Goal: Transaction & Acquisition: Obtain resource

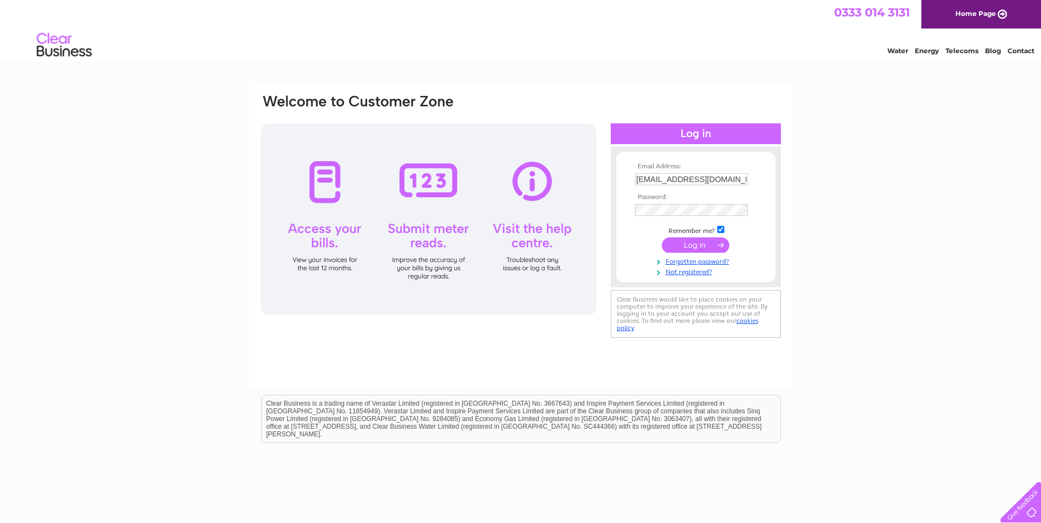
click at [702, 175] on input "judithallan1986@gmail.com" at bounding box center [691, 179] width 113 height 12
click at [702, 175] on input "judithallan1986@gmail.com" at bounding box center [692, 179] width 114 height 13
paste input "info@SYMPOSIUM.coffee"
type input "info@SYMPOSIUM.coffee"
click at [618, 212] on form "Email Address: info@SYMPOSIUM.coffee Password:" at bounding box center [695, 220] width 159 height 115
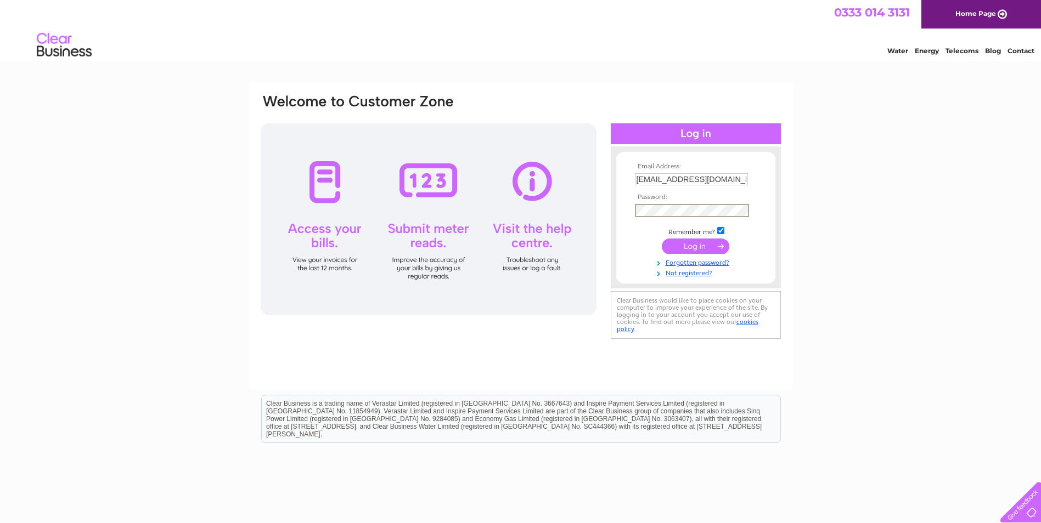
click at [920, 205] on div "Email Address: info@SYMPOSIUM.coffee Password: Forgotten password?" at bounding box center [520, 329] width 1041 height 495
click at [705, 239] on input "submit" at bounding box center [695, 245] width 67 height 15
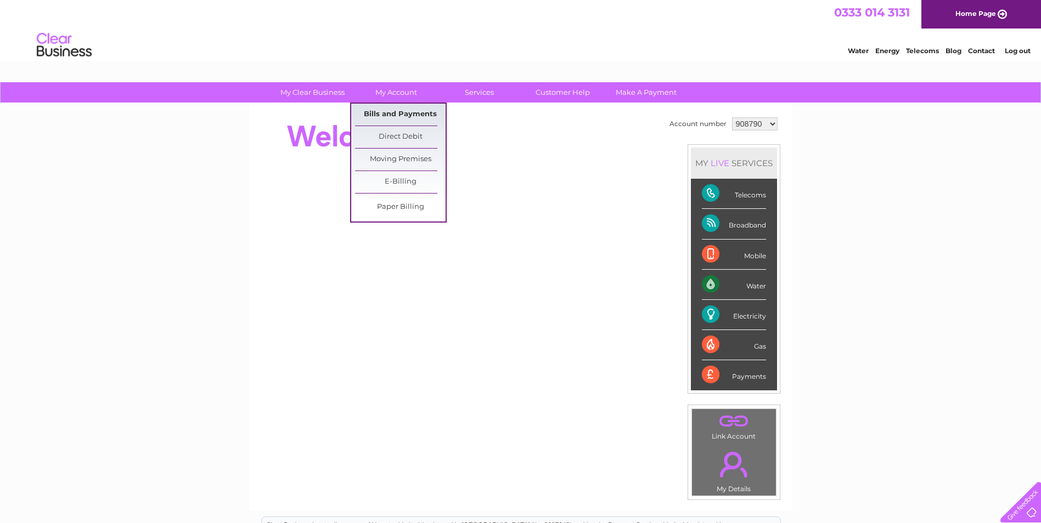
click at [400, 109] on link "Bills and Payments" at bounding box center [400, 115] width 91 height 22
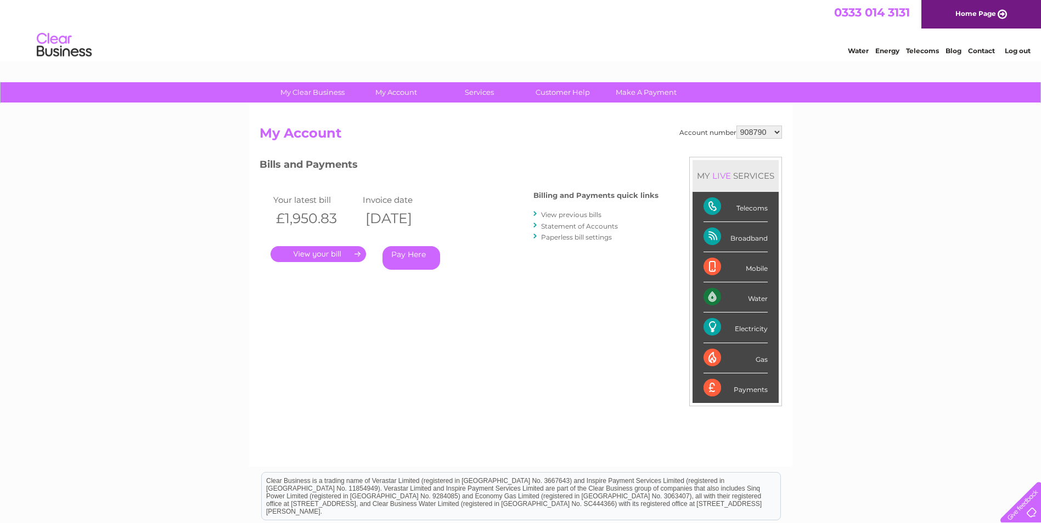
click at [763, 132] on select "908790 944353 944360 944364 1103545 1124454 1144392 1145478" at bounding box center [759, 132] width 46 height 13
select select "944353"
click at [737, 126] on select "908790 944353 944360 944364 1103545 1124454 1144392 1145478" at bounding box center [759, 132] width 46 height 13
click at [598, 214] on link "View previous bills" at bounding box center [571, 215] width 60 height 8
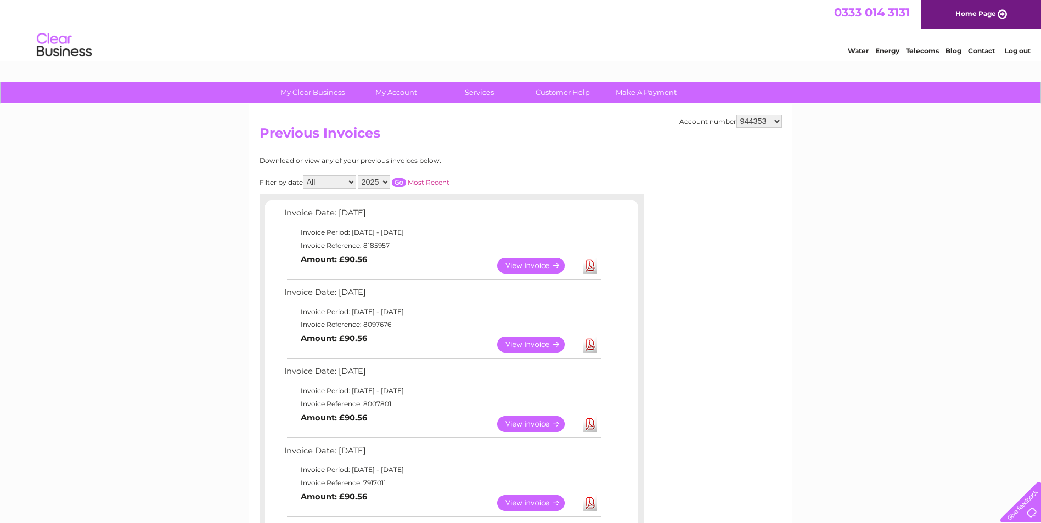
click at [361, 181] on select "2025 2024 2023 2022" at bounding box center [374, 182] width 32 height 13
select select "2022"
click at [359, 176] on select "2025 2024 2023 2022" at bounding box center [374, 182] width 32 height 13
click at [410, 179] on link "Most Recent" at bounding box center [429, 182] width 42 height 8
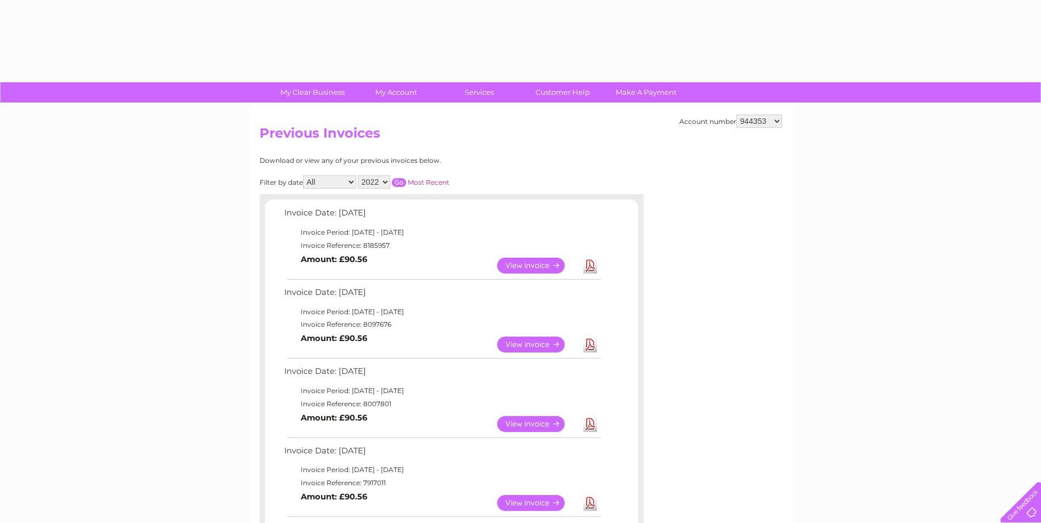
select select "2022"
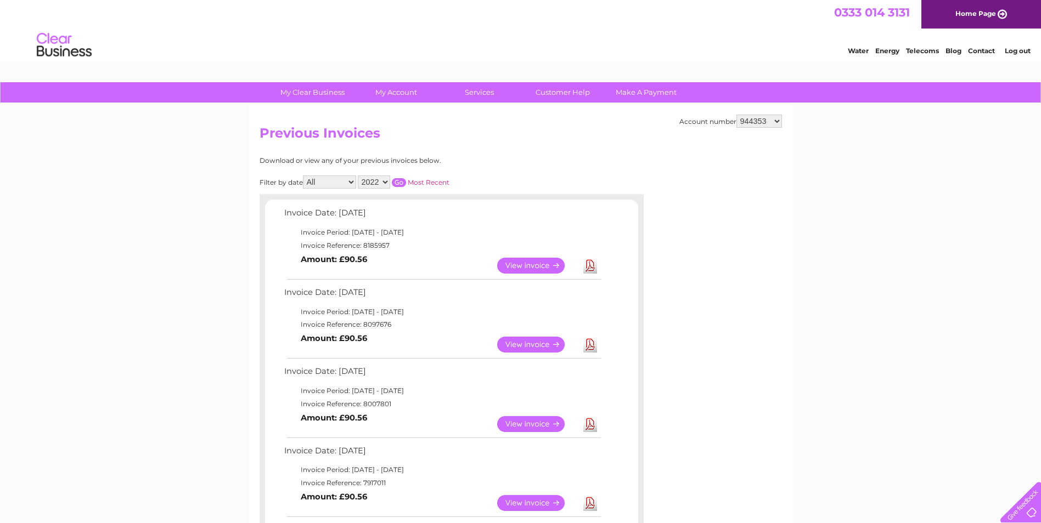
click at [397, 182] on input "button" at bounding box center [399, 182] width 14 height 9
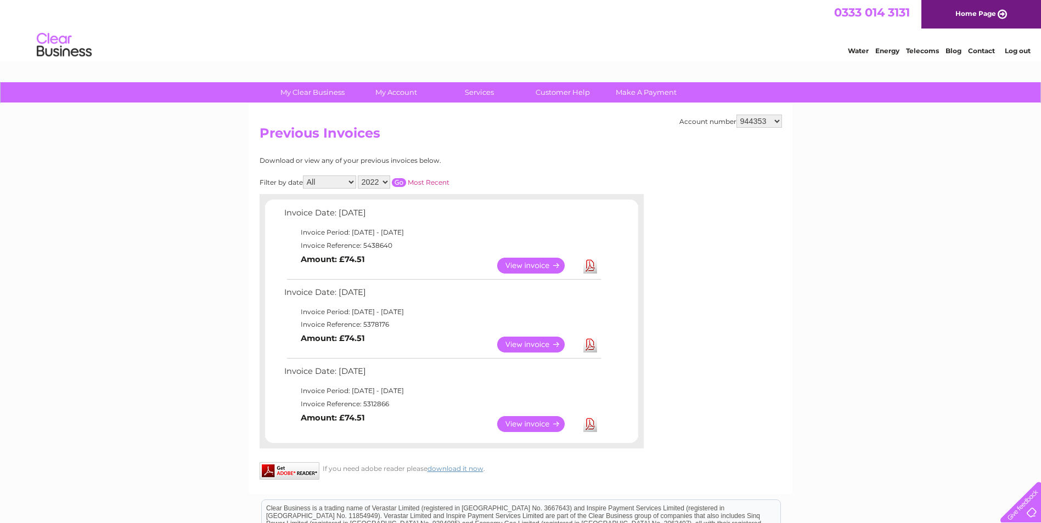
click at [769, 121] on select "908790 944353 944360 944364 1103545 1124454 1144392 1145478" at bounding box center [759, 121] width 46 height 13
select select "944360"
click at [737, 115] on select "908790 944353 944360 944364 1103545 1124454 1144392 1145478" at bounding box center [759, 121] width 46 height 13
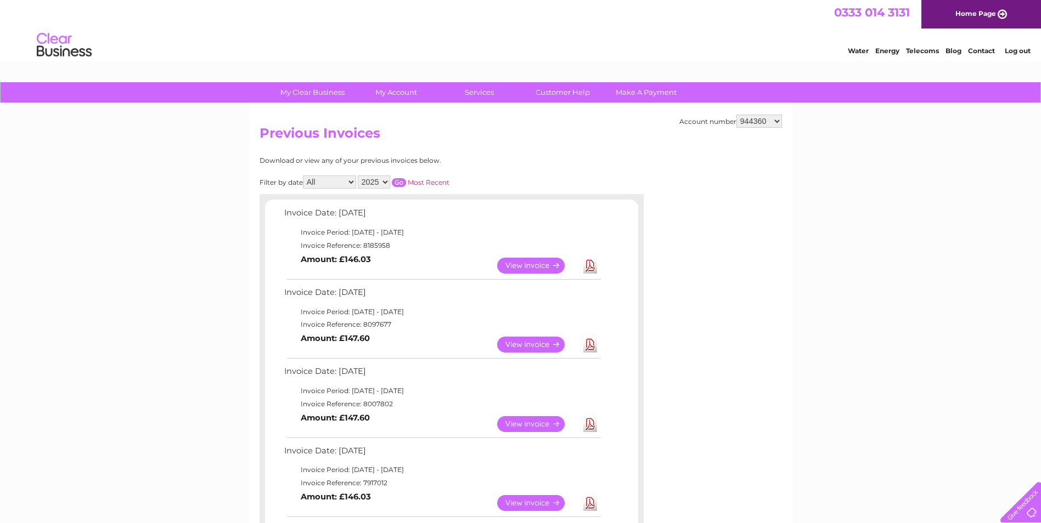
click at [382, 186] on select "2025 2024 2023 2022" at bounding box center [374, 182] width 32 height 13
select select "2022"
click at [359, 176] on select "2025 2024 2023 2022" at bounding box center [374, 182] width 32 height 13
click at [397, 178] on input "button" at bounding box center [399, 182] width 14 height 9
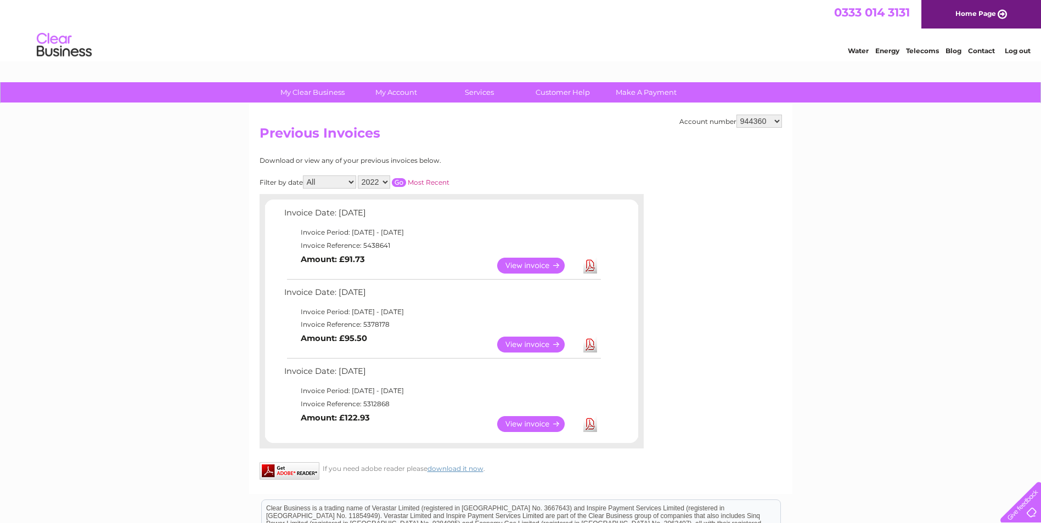
click at [770, 130] on h2 "Previous Invoices" at bounding box center [521, 136] width 522 height 21
click at [773, 122] on select "908790 944353 944360 944364 1103545 1124454 1144392 1145478" at bounding box center [759, 121] width 46 height 13
select select "944364"
click at [737, 115] on select "908790 944353 944360 944364 1103545 1124454 1144392 1145478" at bounding box center [759, 121] width 46 height 13
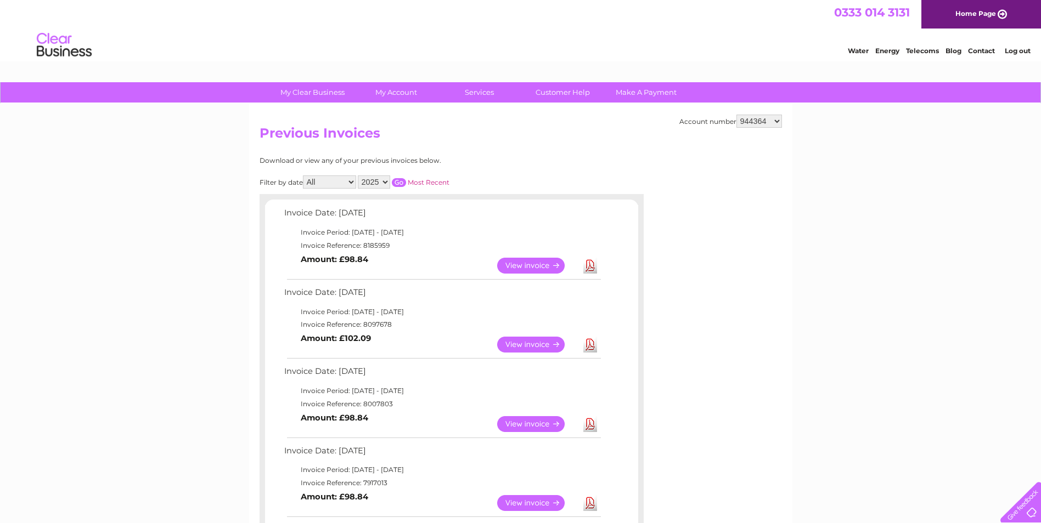
drag, startPoint x: 0, startPoint y: 0, endPoint x: 377, endPoint y: 185, distance: 420.4
click at [377, 185] on select "2025 2024 2023 2022" at bounding box center [374, 182] width 32 height 13
select select "2022"
click at [359, 176] on select "2025 2024 2023 2022" at bounding box center [374, 182] width 32 height 13
click at [400, 182] on input "button" at bounding box center [399, 182] width 14 height 9
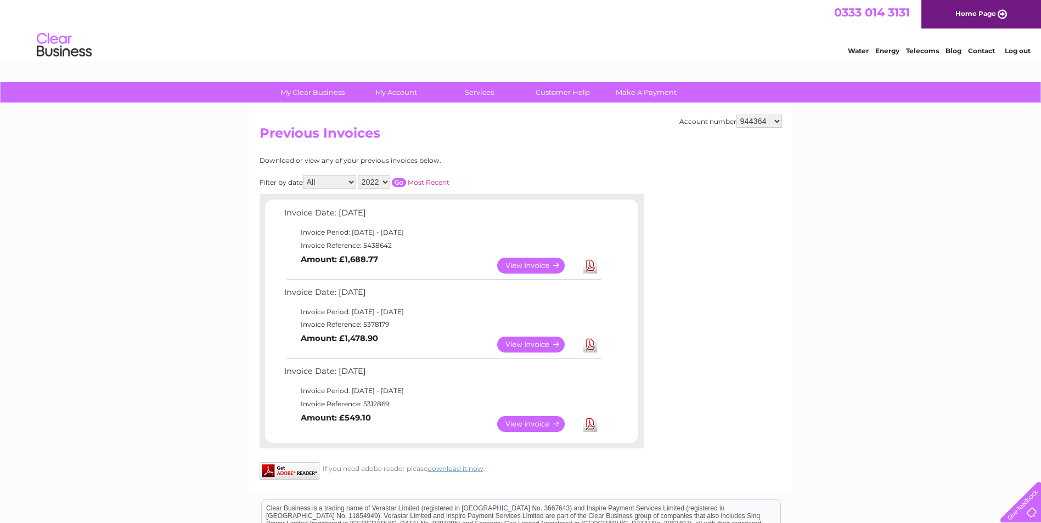
click at [757, 122] on select "908790 944353 944360 944364 1103545 1124454 1144392 1145478" at bounding box center [759, 121] width 46 height 13
select select "1103545"
click at [737, 115] on select "908790 944353 944360 944364 1103545 1124454 1144392 1145478" at bounding box center [759, 121] width 46 height 13
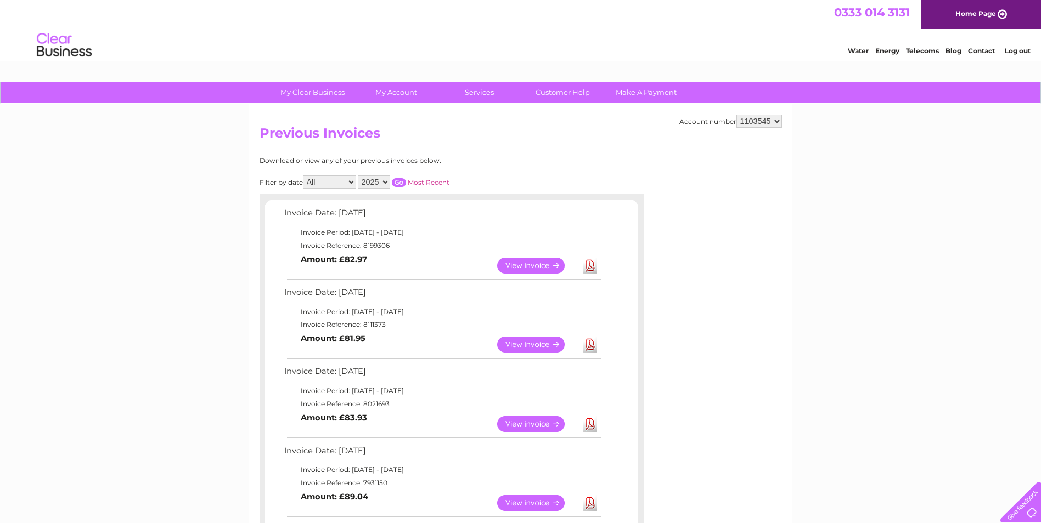
click at [377, 185] on select "2025 2024 2023 2022" at bounding box center [374, 182] width 32 height 13
select select "2022"
click at [359, 176] on select "2025 2024 2023 2022" at bounding box center [374, 182] width 32 height 13
click at [398, 184] on input "button" at bounding box center [399, 182] width 14 height 9
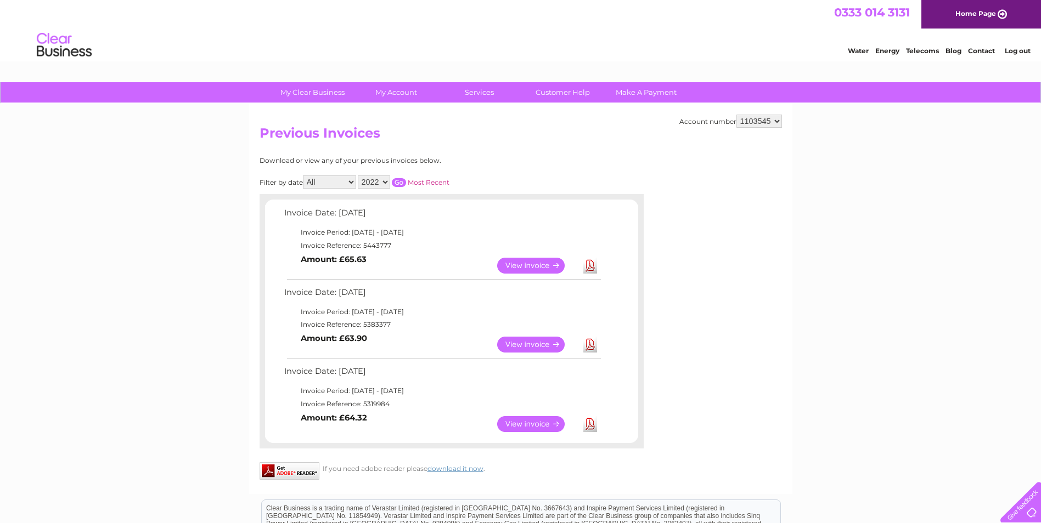
click at [767, 121] on select "908790 944353 944360 944364 1103545 1124454 1144392 1145478" at bounding box center [759, 121] width 46 height 13
select select "1124454"
click at [737, 115] on select "908790 944353 944360 944364 1103545 1124454 1144392 1145478" at bounding box center [759, 121] width 46 height 13
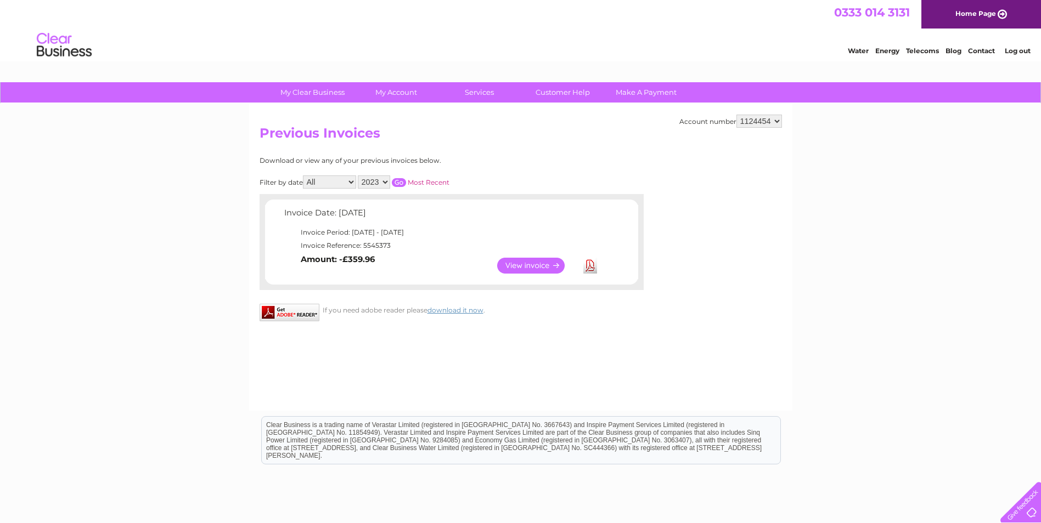
drag, startPoint x: 0, startPoint y: 0, endPoint x: 381, endPoint y: 181, distance: 421.6
click at [381, 179] on select "2023 2022 2021" at bounding box center [374, 182] width 32 height 13
select select "2022"
click at [359, 176] on select "2023 2022 2021" at bounding box center [374, 182] width 32 height 13
click at [395, 183] on input "button" at bounding box center [399, 182] width 14 height 9
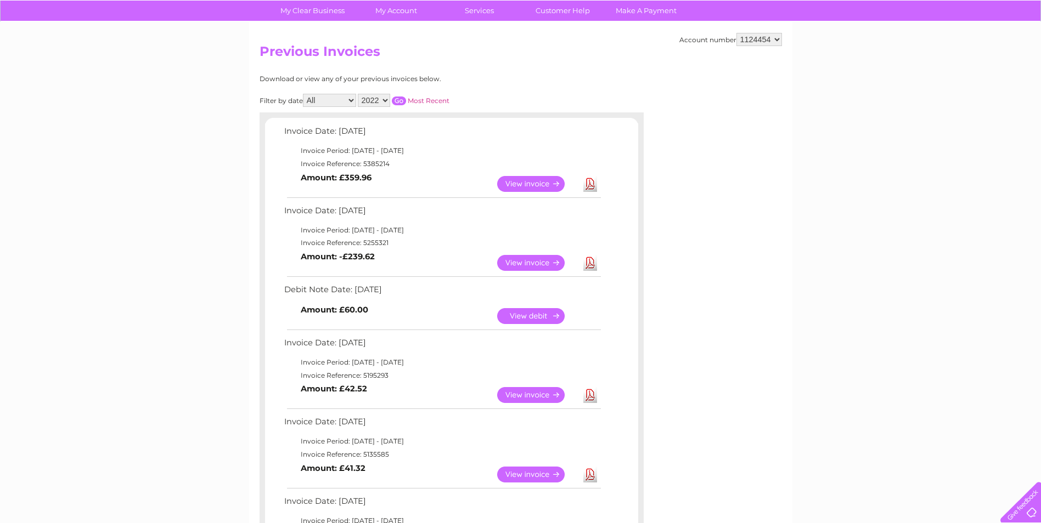
scroll to position [110, 0]
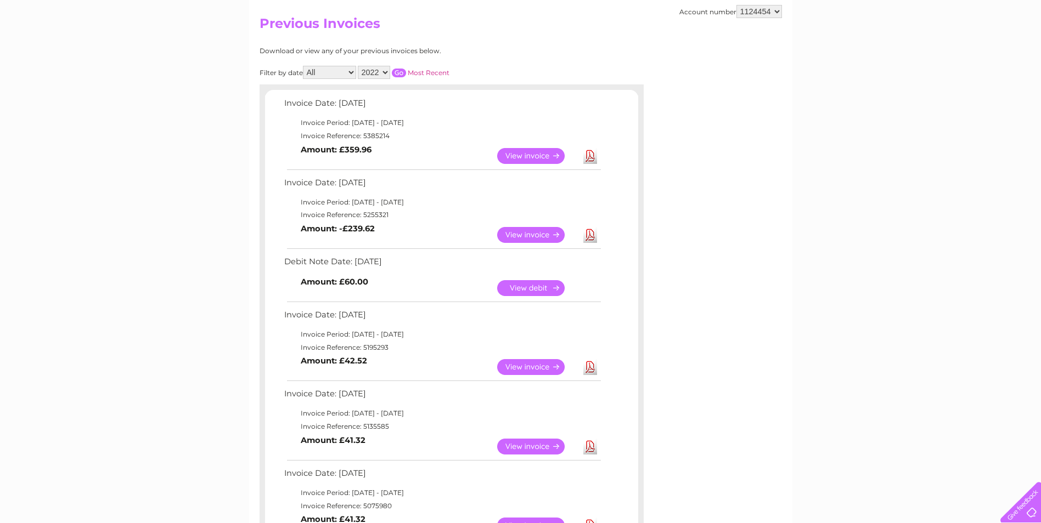
click at [594, 450] on link "Download" at bounding box center [590, 447] width 14 height 16
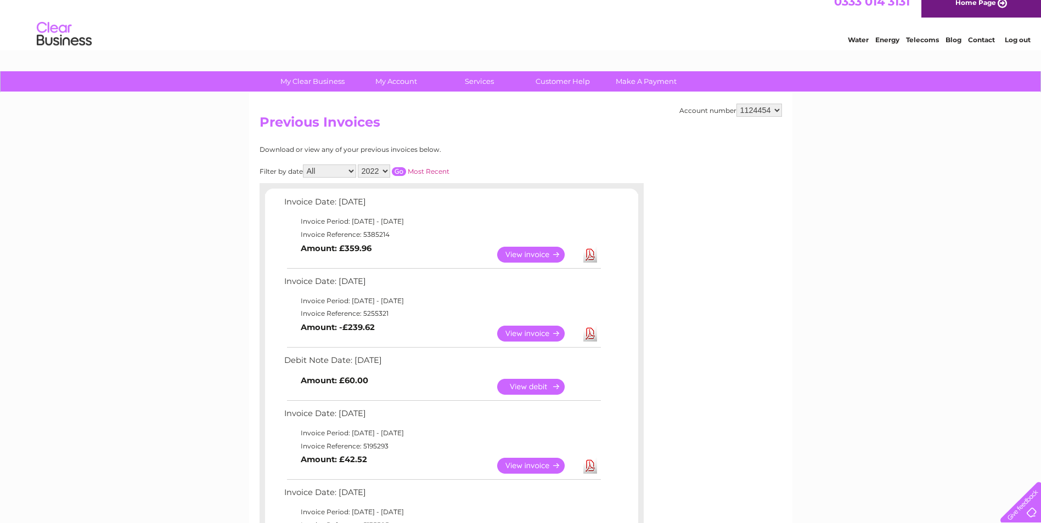
scroll to position [0, 0]
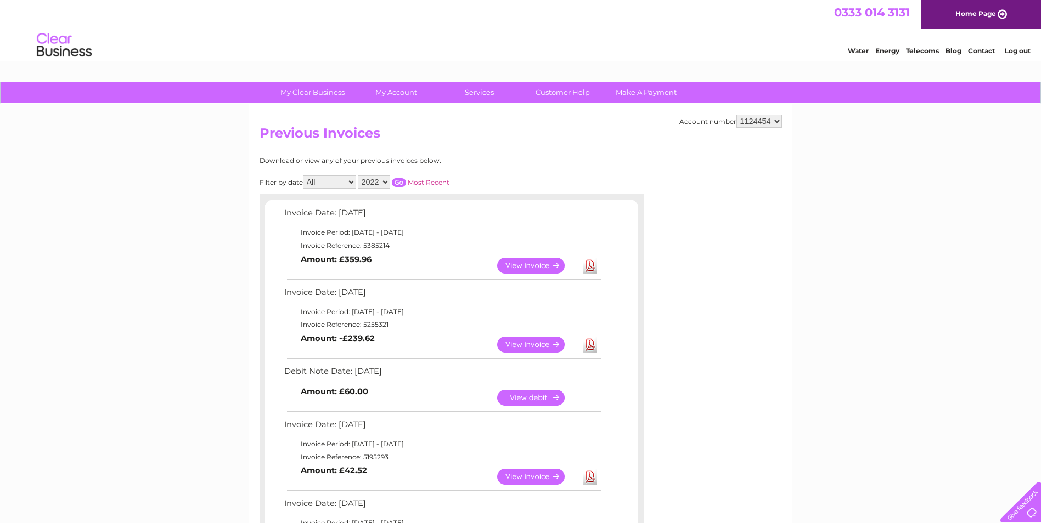
click at [765, 126] on select "908790 944353 944360 944364 1103545 1124454 1144392 1145478" at bounding box center [759, 121] width 46 height 13
select select "1144392"
click at [737, 115] on select "908790 944353 944360 944364 1103545 1124454 1144392 1145478" at bounding box center [759, 121] width 46 height 13
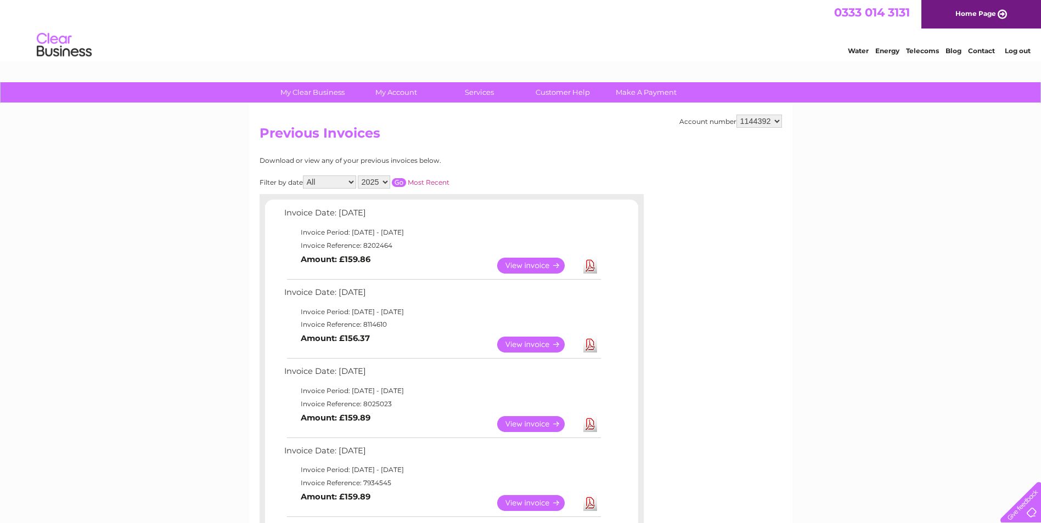
click at [378, 185] on select "2025 2024 2023 2022" at bounding box center [374, 182] width 32 height 13
select select "2022"
click at [359, 176] on select "2025 2024 2023 2022" at bounding box center [374, 182] width 32 height 13
click at [395, 179] on input "button" at bounding box center [399, 182] width 14 height 9
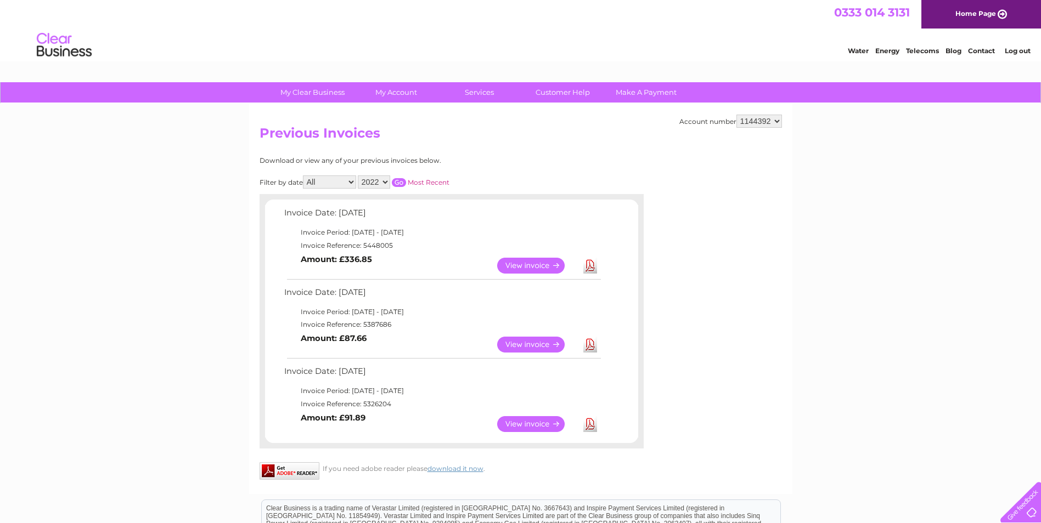
click at [752, 123] on select "908790 944353 944360 944364 1103545 1124454 1144392 1145478" at bounding box center [759, 121] width 46 height 13
select select "1145478"
click at [737, 115] on select "908790 944353 944360 944364 1103545 1124454 1144392 1145478" at bounding box center [759, 121] width 46 height 13
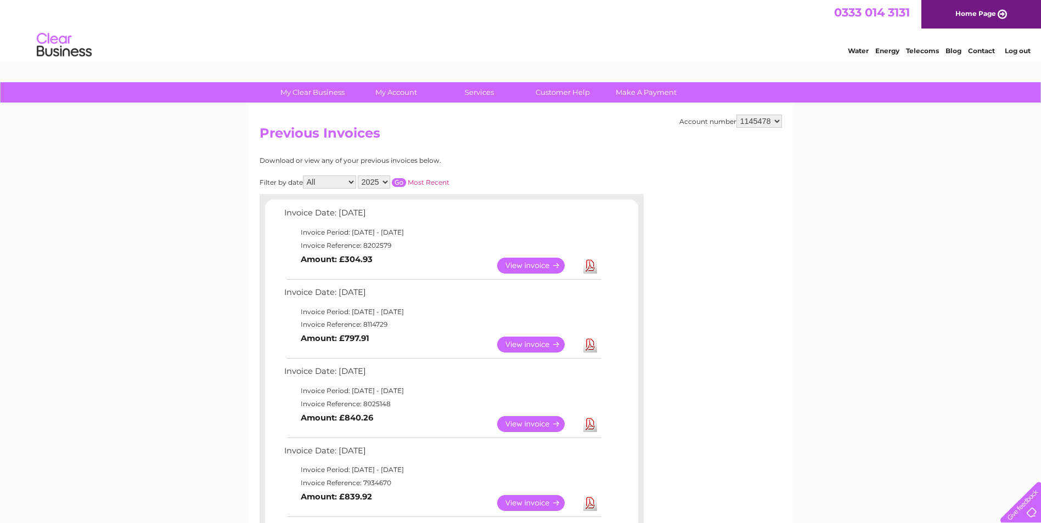
drag, startPoint x: 0, startPoint y: 0, endPoint x: 370, endPoint y: 181, distance: 412.0
click at [370, 181] on select "2025 2024 2023 2022" at bounding box center [374, 182] width 32 height 13
select select "2022"
click at [359, 176] on select "2025 2024 2023 2022" at bounding box center [374, 182] width 32 height 13
click at [395, 189] on div "Filter by date All January February March April May June July August September …" at bounding box center [404, 182] width 288 height 13
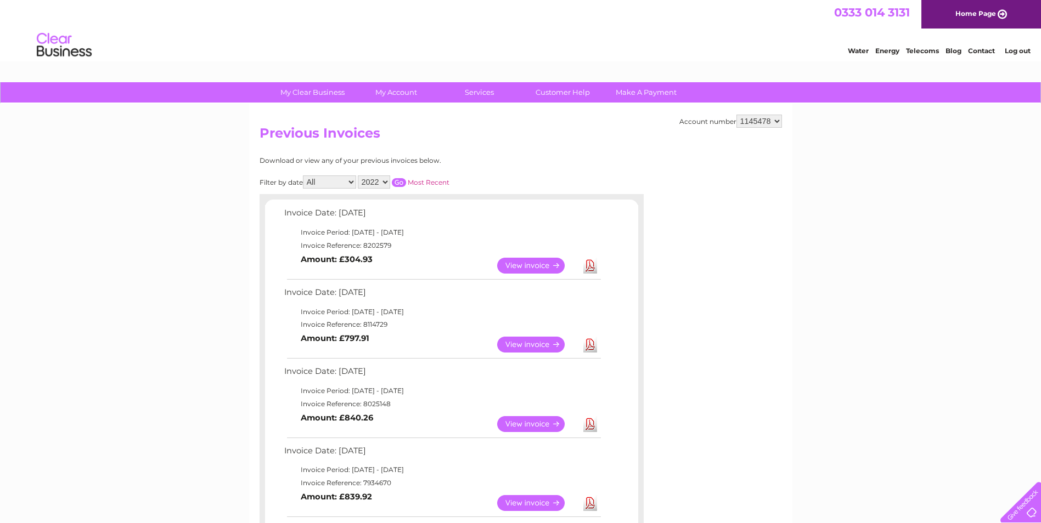
click at [397, 187] on input "button" at bounding box center [399, 182] width 14 height 9
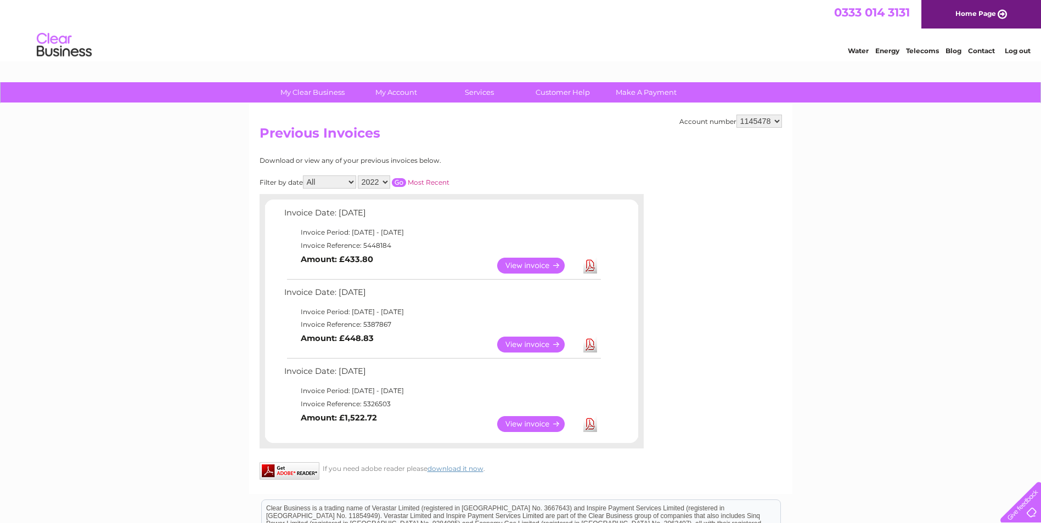
click at [769, 126] on select "908790 944353 944360 944364 1103545 1124454 1144392 1145478" at bounding box center [759, 121] width 46 height 13
select select "908790"
click at [737, 115] on select "908790 944353 944360 944364 1103545 1124454 1144392 1145478" at bounding box center [759, 121] width 46 height 13
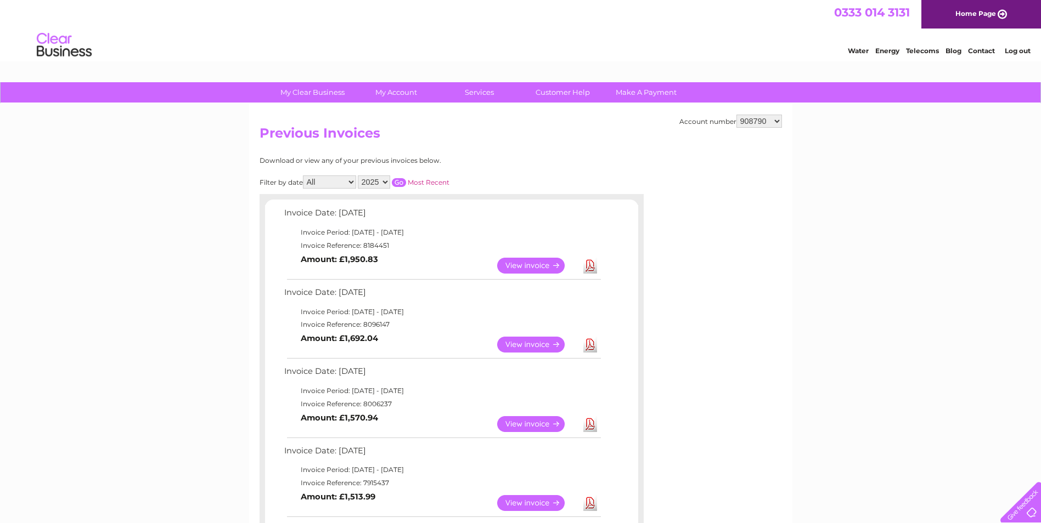
drag, startPoint x: 0, startPoint y: 0, endPoint x: 381, endPoint y: 184, distance: 423.1
click at [381, 184] on select "2025 2024 2023 2022" at bounding box center [374, 182] width 32 height 13
select select "2022"
click at [359, 176] on select "2025 2024 2023 2022" at bounding box center [374, 182] width 32 height 13
click at [398, 185] on input "button" at bounding box center [399, 182] width 14 height 9
